Goal: Navigation & Orientation: Understand site structure

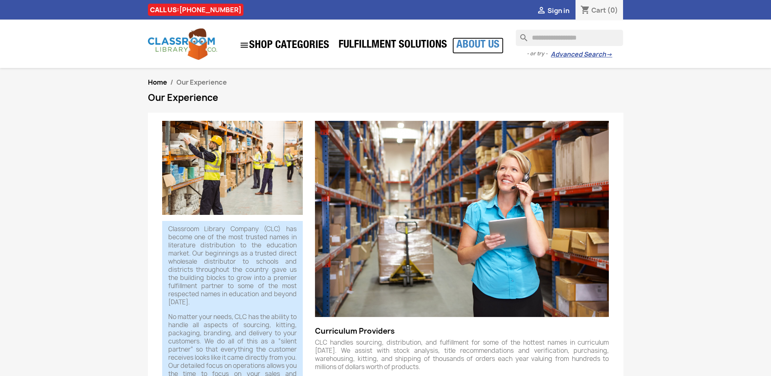
click at [485, 44] on link "About Us" at bounding box center [478, 45] width 51 height 16
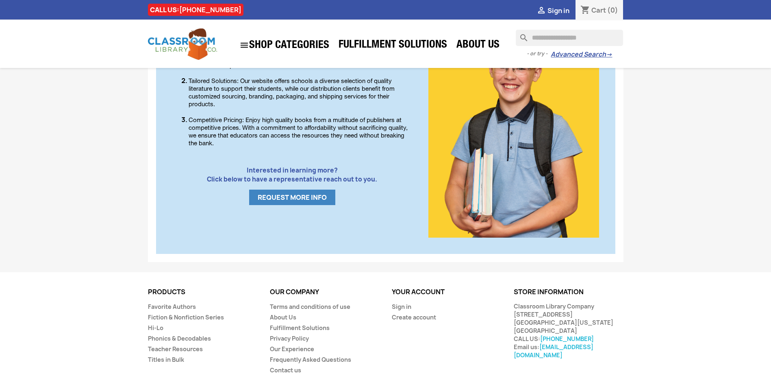
scroll to position [466, 0]
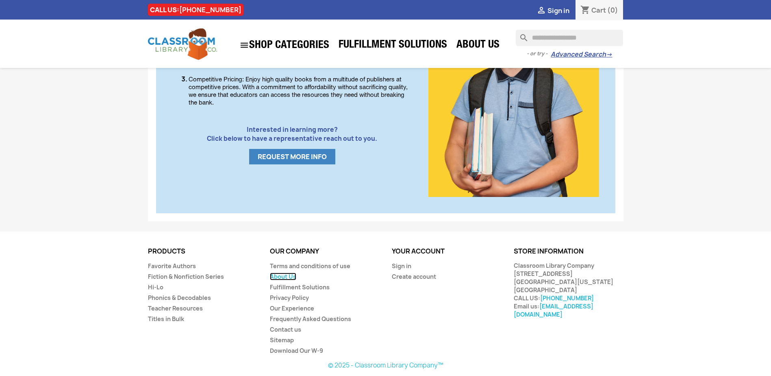
click at [278, 276] on link "About Us" at bounding box center [283, 276] width 26 height 8
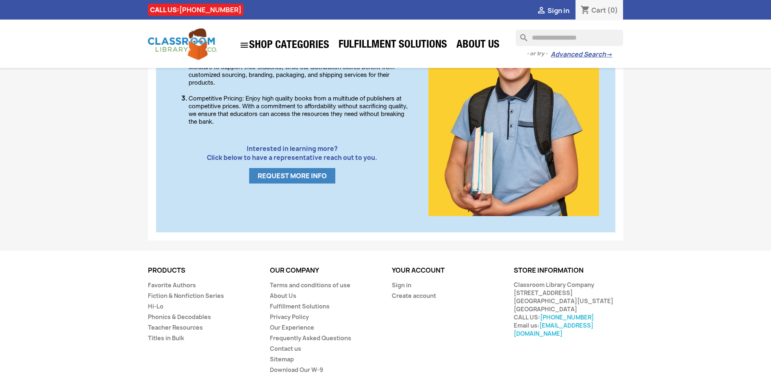
scroll to position [466, 0]
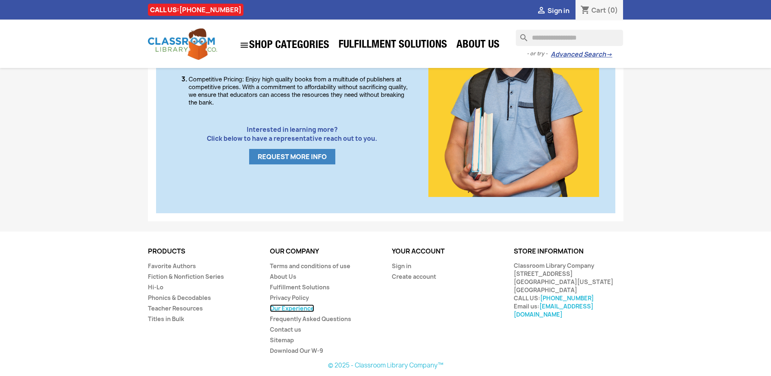
click at [277, 306] on link "Our Experience" at bounding box center [292, 308] width 44 height 8
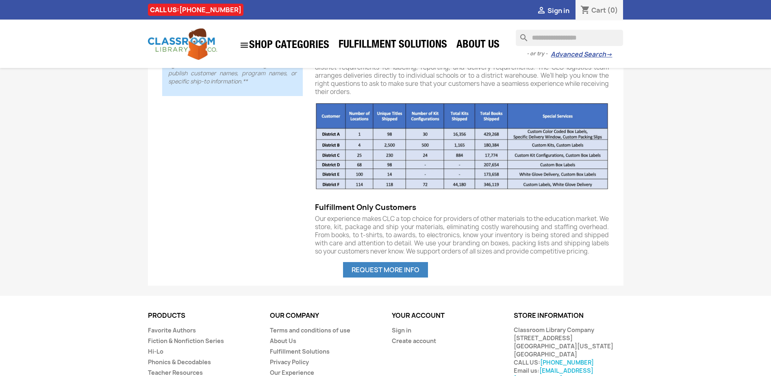
scroll to position [552, 0]
